Goal: Transaction & Acquisition: Purchase product/service

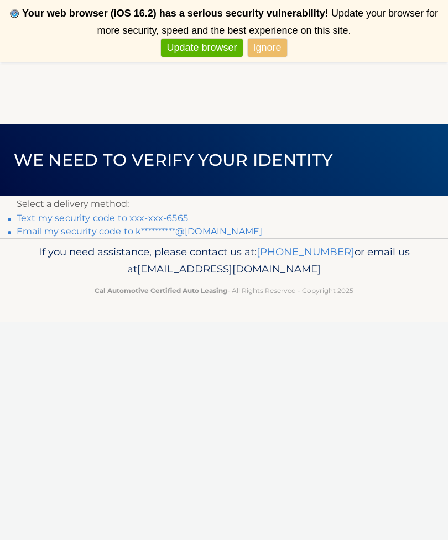
click at [75, 218] on link "Text my security code to xxx-xxx-6565" at bounding box center [102, 218] width 171 height 11
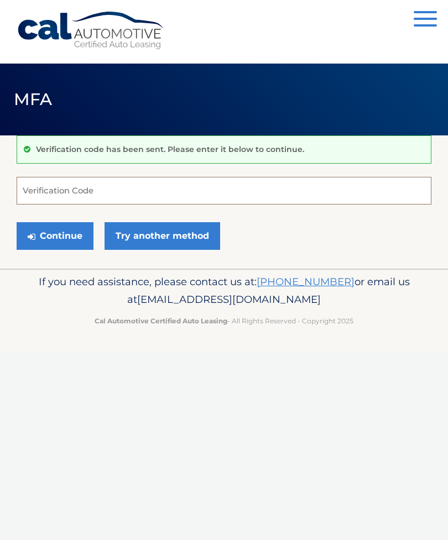
click at [60, 196] on input "Verification Code" at bounding box center [224, 191] width 415 height 28
click at [48, 187] on input "Verification Code" at bounding box center [224, 191] width 415 height 28
type input "186953"
click at [57, 231] on button "Continue" at bounding box center [55, 236] width 77 height 28
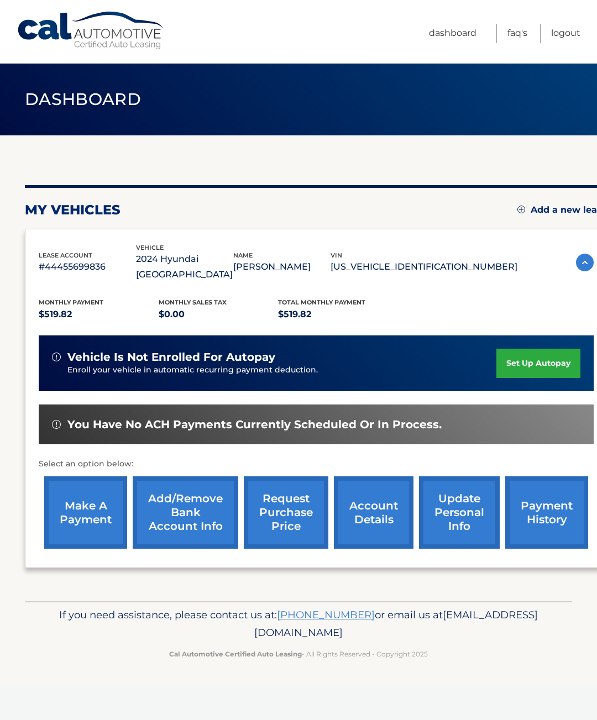
click at [102, 489] on link "make a payment" at bounding box center [85, 512] width 83 height 72
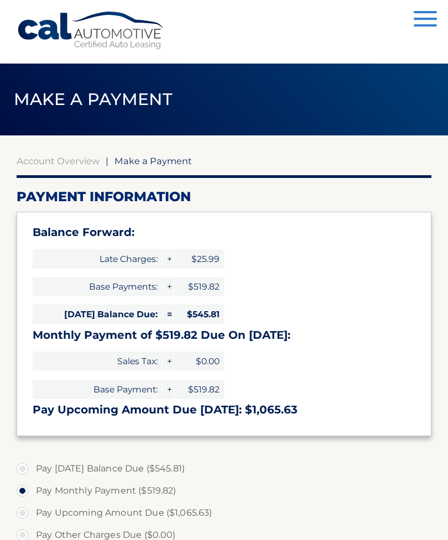
select select "MGE4MjM3OGEtZWZlMC00NzE3LWJkYmMtM2VkNjdiNTkzN2Jh"
click at [25, 472] on label "Pay Today's Balance Due ($545.81)" at bounding box center [224, 469] width 415 height 22
click at [25, 472] on input "Pay Today's Balance Due ($545.81)" at bounding box center [26, 467] width 11 height 18
radio input "true"
type input "545.81"
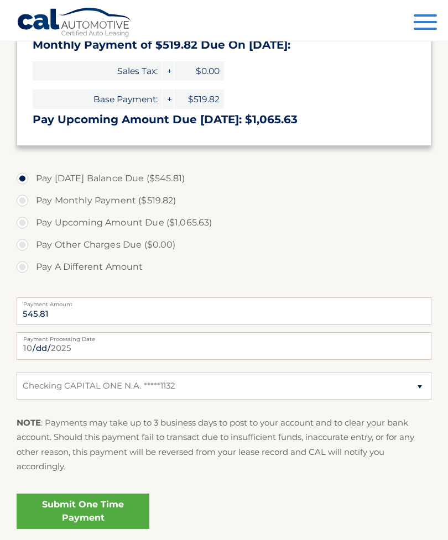
scroll to position [295, 0]
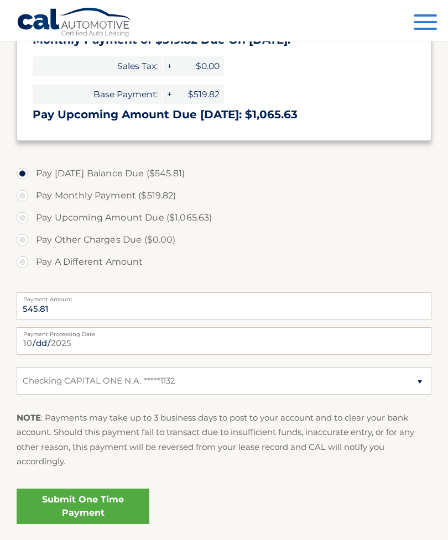
click at [98, 498] on link "Submit One Time Payment" at bounding box center [83, 506] width 133 height 35
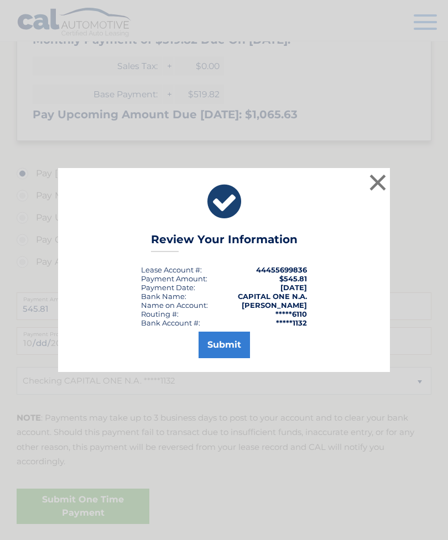
click at [207, 354] on button "Submit" at bounding box center [223, 345] width 51 height 27
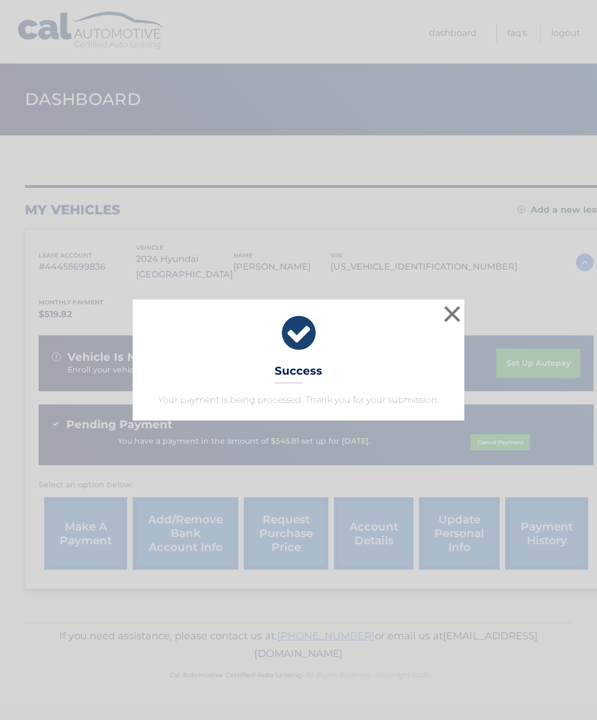
click at [450, 321] on button "×" at bounding box center [452, 314] width 22 height 22
